Goal: Task Accomplishment & Management: Manage account settings

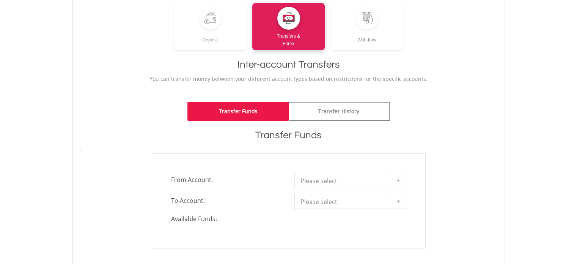
scroll to position [106, 0]
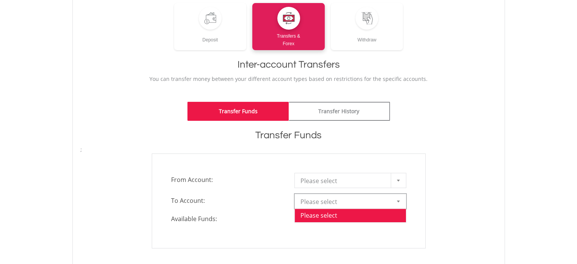
click at [381, 197] on span "Please select" at bounding box center [344, 201] width 88 height 15
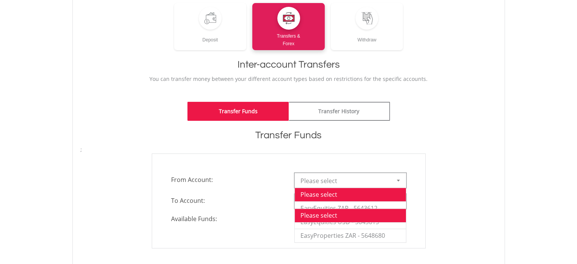
click at [396, 182] on div at bounding box center [398, 180] width 15 height 14
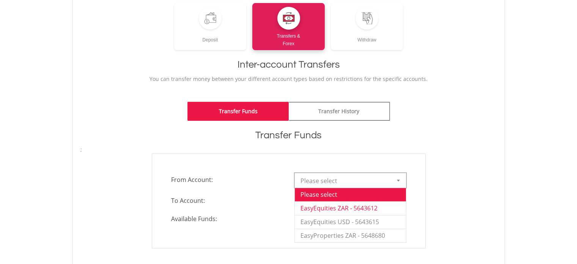
click at [369, 211] on li "EasyEquities ZAR - 5643612" at bounding box center [350, 208] width 111 height 14
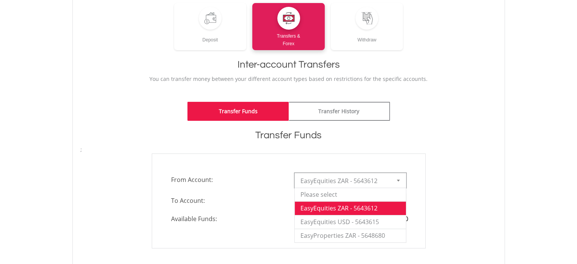
click at [399, 182] on div at bounding box center [398, 180] width 15 height 14
click at [380, 215] on li "EasyEquities USD - 5643615" at bounding box center [350, 222] width 111 height 14
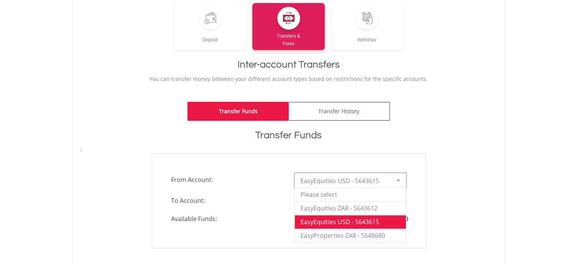
click at [399, 184] on div at bounding box center [398, 180] width 15 height 14
click at [375, 232] on li "EasyProperties ZAR - 5648680" at bounding box center [350, 235] width 111 height 14
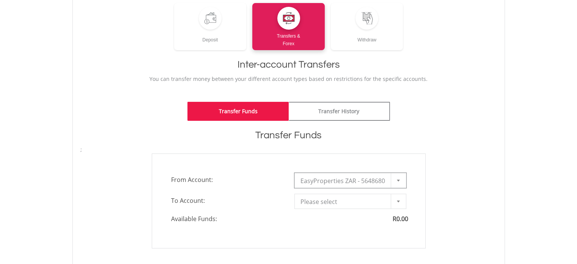
click at [398, 179] on b at bounding box center [398, 180] width 3 height 2
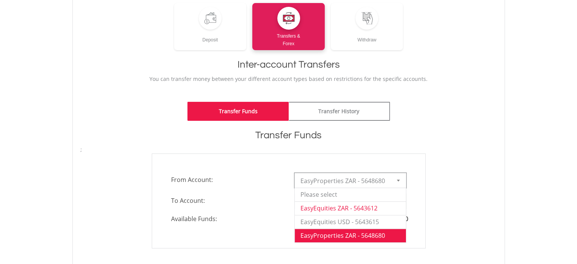
click at [378, 206] on li "EasyEquities ZAR - 5643612" at bounding box center [350, 208] width 111 height 14
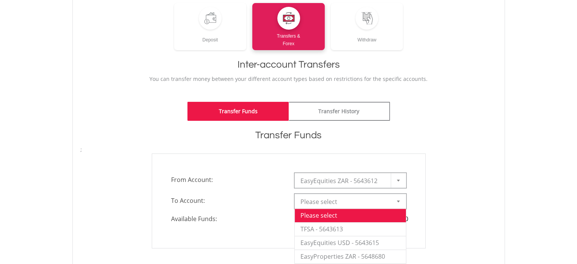
click at [374, 199] on span "Please select" at bounding box center [344, 201] width 88 height 15
click at [361, 231] on li "TFSA - 5643613" at bounding box center [350, 229] width 111 height 14
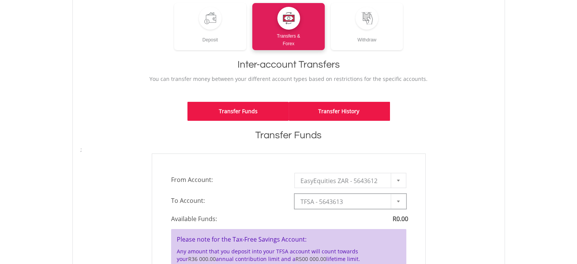
type input "*"
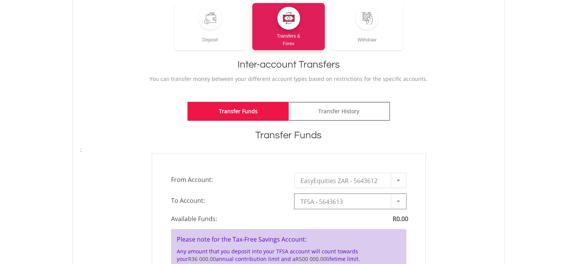
scroll to position [0, 0]
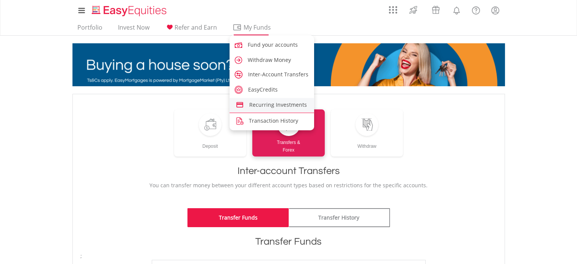
click at [262, 111] on li "Recurring Investments" at bounding box center [271, 105] width 85 height 15
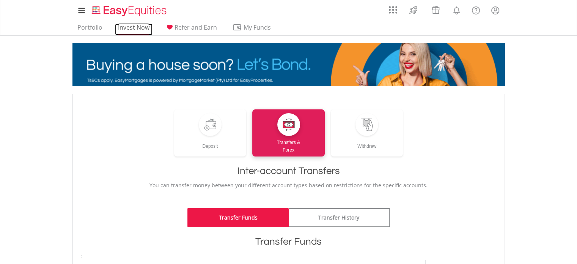
click at [135, 25] on link "Invest Now" at bounding box center [134, 30] width 38 height 12
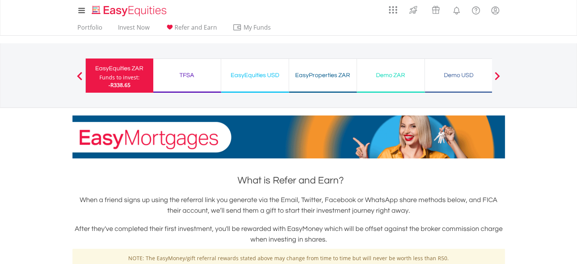
click at [253, 81] on div "EasyEquities USD Funds to invest: -R338.65" at bounding box center [255, 75] width 68 height 34
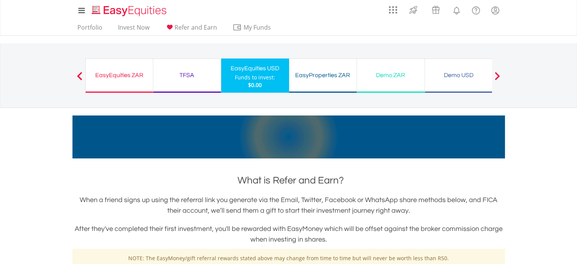
click at [208, 82] on div "TFSA Funds to invest: $0.00" at bounding box center [187, 75] width 68 height 34
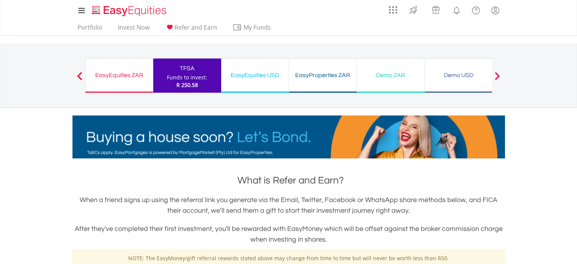
click at [147, 76] on div "EasyEquities ZAR" at bounding box center [119, 75] width 58 height 11
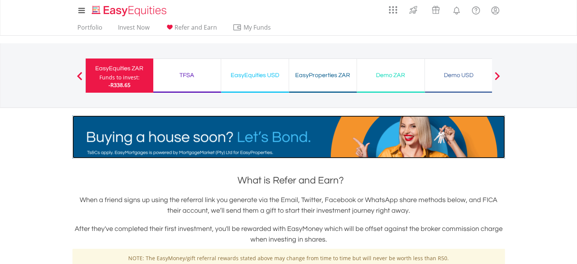
click at [338, 129] on img at bounding box center [288, 136] width 432 height 43
